Goal: Communication & Community: Answer question/provide support

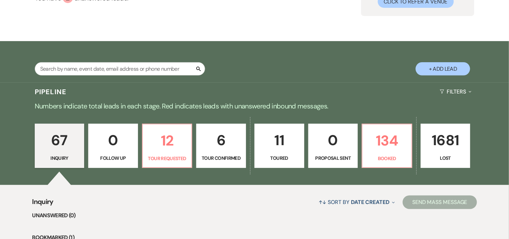
scroll to position [113, 0]
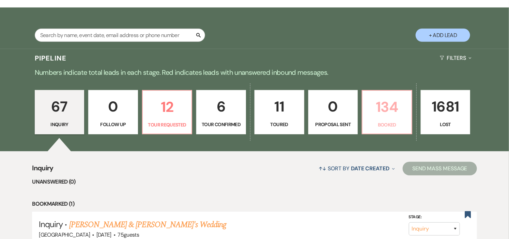
click at [386, 118] on p "134" at bounding box center [386, 107] width 41 height 23
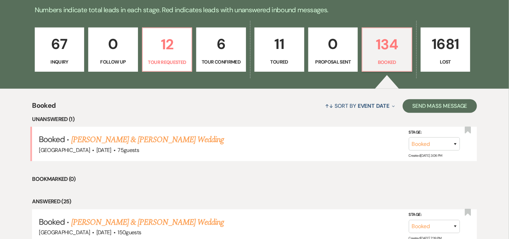
scroll to position [189, 0]
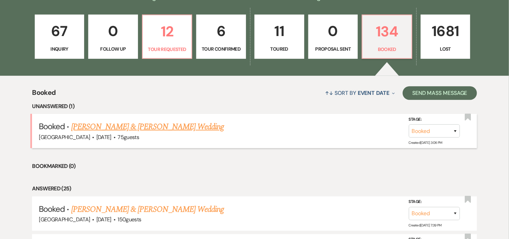
click at [123, 126] on link "Ashley Durrer & Sean Paul's Wedding" at bounding box center [147, 127] width 153 height 12
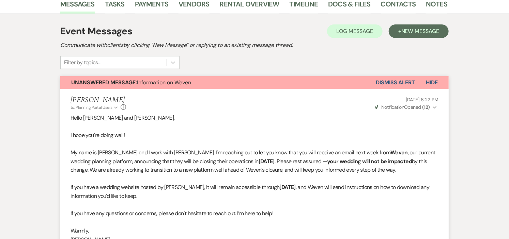
scroll to position [58, 0]
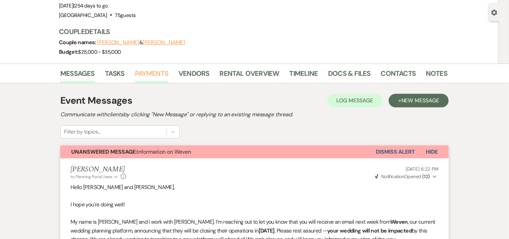
click at [156, 73] on link "Payments" at bounding box center [152, 75] width 34 height 15
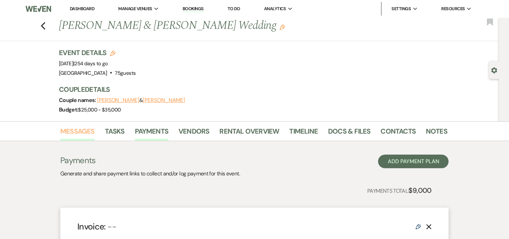
click at [65, 130] on link "Messages" at bounding box center [77, 133] width 34 height 15
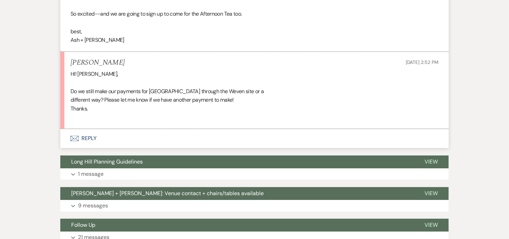
scroll to position [643, 0]
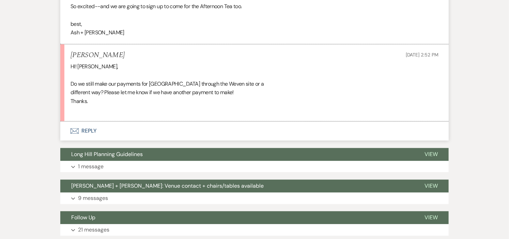
click at [85, 130] on button "Envelope Reply" at bounding box center [254, 131] width 388 height 19
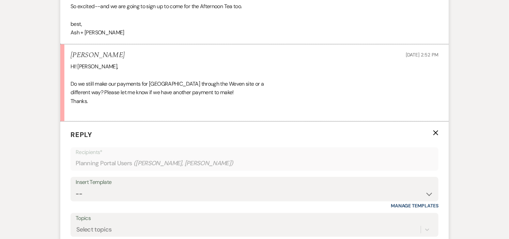
scroll to position [715, 0]
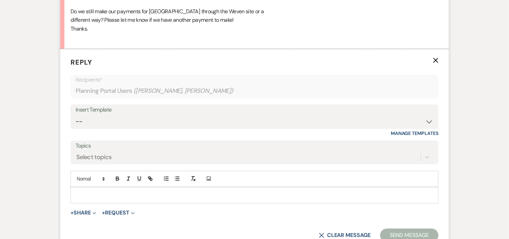
click at [233, 199] on p at bounding box center [254, 195] width 357 height 7
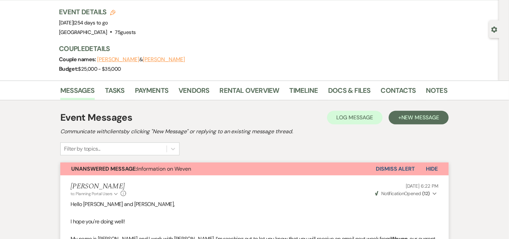
scroll to position [0, 0]
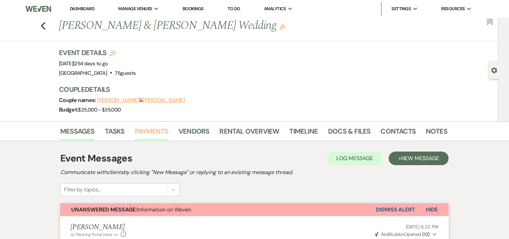
click at [142, 130] on link "Payments" at bounding box center [152, 133] width 34 height 15
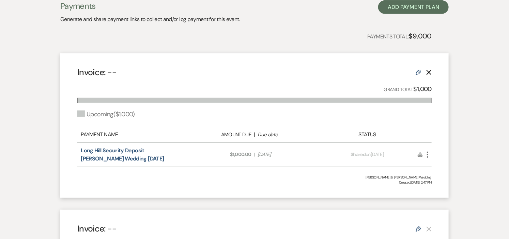
scroll to position [41, 0]
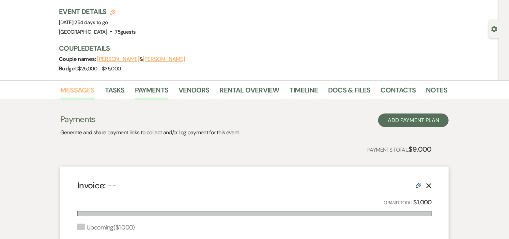
click at [82, 87] on link "Messages" at bounding box center [77, 92] width 34 height 15
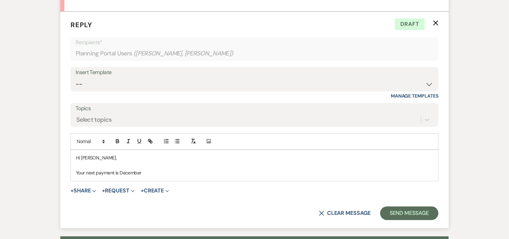
scroll to position [753, 0]
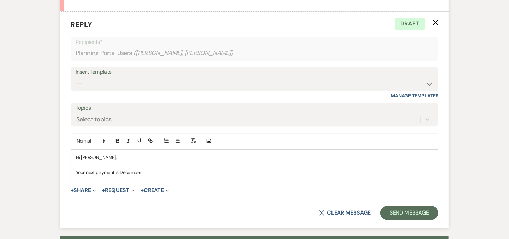
click at [172, 172] on p "Your next payment is December" at bounding box center [254, 172] width 357 height 7
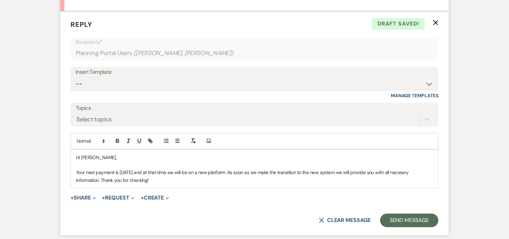
click at [412, 175] on p "Your next payment is December 29th and at that time we will be on a new platfor…" at bounding box center [254, 176] width 357 height 15
click at [411, 174] on p "Your next payment is December 29th and at that time we will be on a new platfor…" at bounding box center [254, 176] width 357 height 15
drag, startPoint x: 411, startPoint y: 174, endPoint x: 424, endPoint y: 176, distance: 13.3
click at [424, 176] on p "Your next payment is December 29th and at that time we will be on a new platfor…" at bounding box center [254, 176] width 357 height 15
click at [185, 181] on p "Your next payment is December 29th and at that time we will be on a new platfor…" at bounding box center [254, 176] width 357 height 15
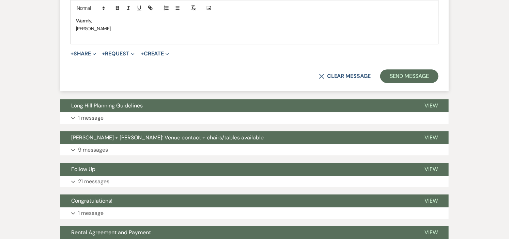
scroll to position [942, 0]
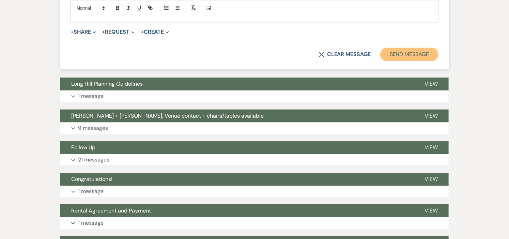
click at [410, 53] on button "Send Message" at bounding box center [409, 55] width 58 height 14
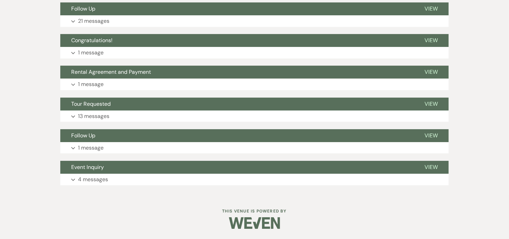
scroll to position [0, 0]
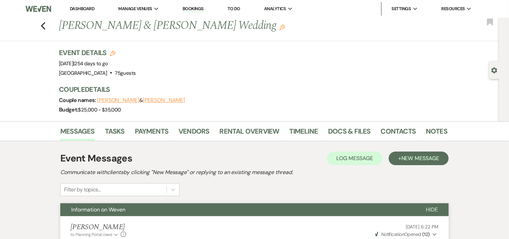
click at [75, 7] on link "Dashboard" at bounding box center [82, 9] width 25 height 6
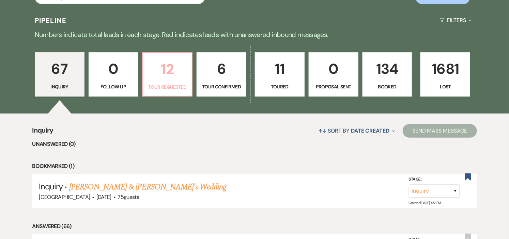
click at [174, 80] on link "12 Tour Requested" at bounding box center [167, 74] width 50 height 44
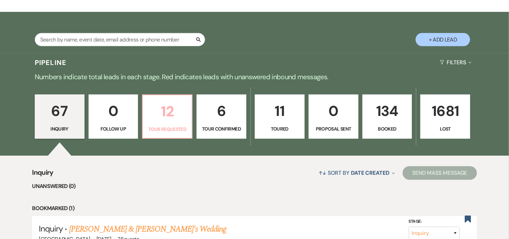
scroll to position [151, 0]
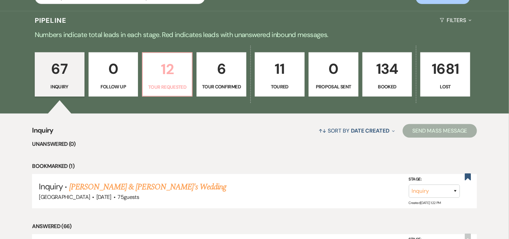
select select "2"
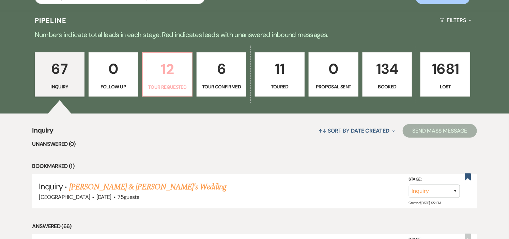
select select "2"
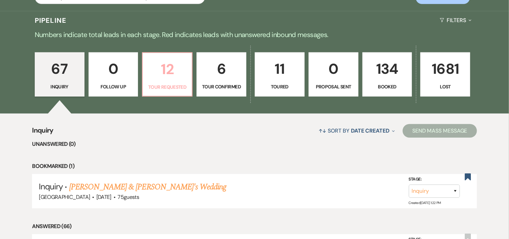
select select "2"
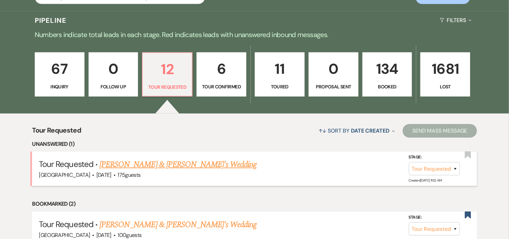
click at [175, 163] on link "Mj Molloy & Fiance's Wedding" at bounding box center [177, 165] width 157 height 12
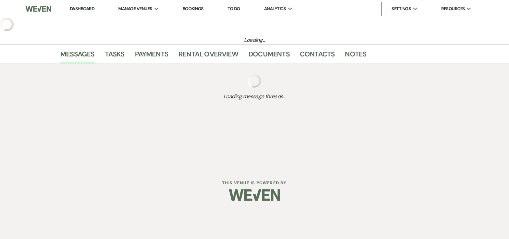
select select "2"
select select "5"
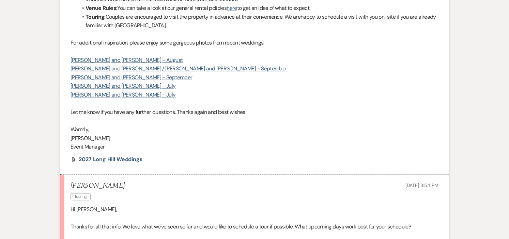
scroll to position [611, 0]
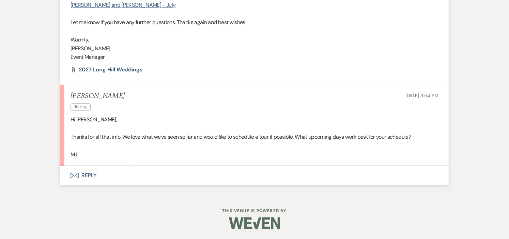
click at [86, 174] on button "Envelope Reply" at bounding box center [254, 175] width 388 height 19
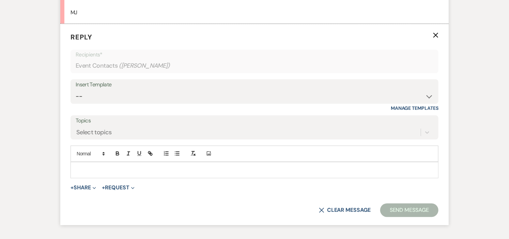
scroll to position [759, 0]
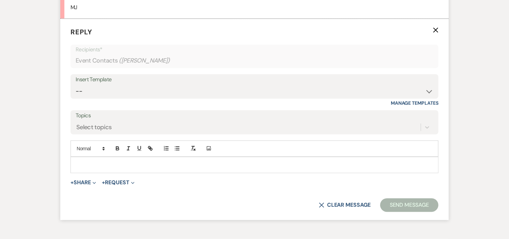
click at [119, 167] on p at bounding box center [254, 164] width 357 height 7
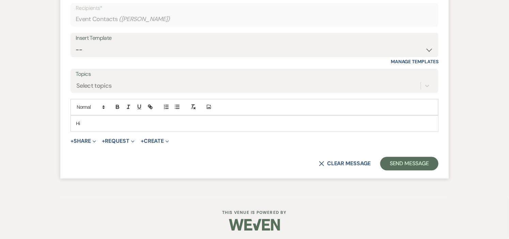
scroll to position [802, 0]
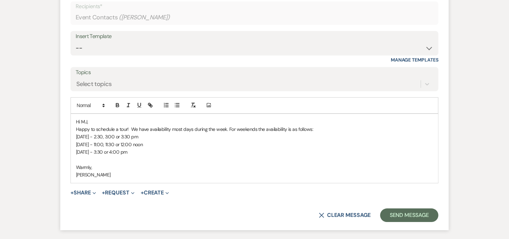
click at [226, 132] on p "Happy to schedule a tour! We have availability most days during the week. For w…" at bounding box center [254, 129] width 357 height 7
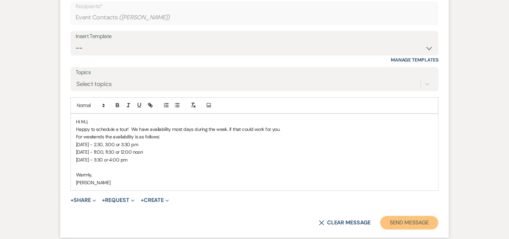
click at [399, 222] on button "Send Message" at bounding box center [409, 223] width 58 height 14
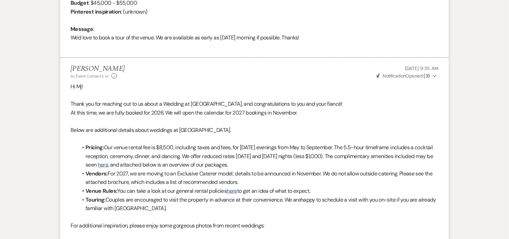
scroll to position [0, 0]
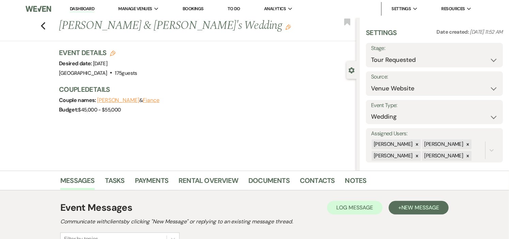
click at [77, 6] on link "Dashboard" at bounding box center [82, 9] width 25 height 6
